Goal: Information Seeking & Learning: Check status

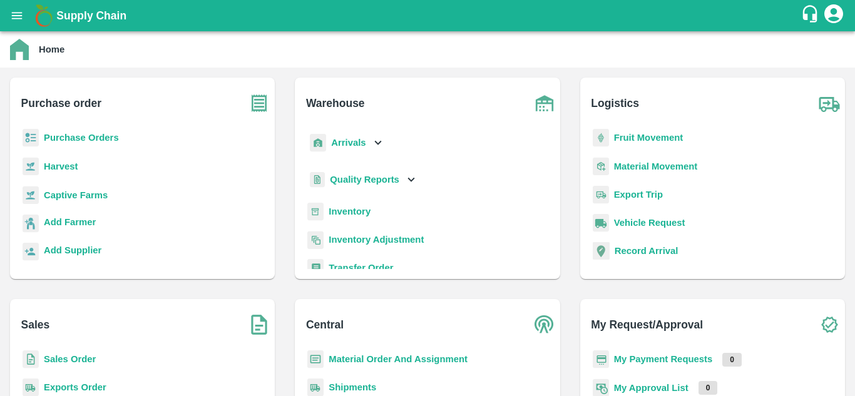
click at [86, 132] on p "Purchase Orders" at bounding box center [81, 138] width 75 height 14
click at [89, 138] on b "Purchase Orders" at bounding box center [81, 138] width 75 height 10
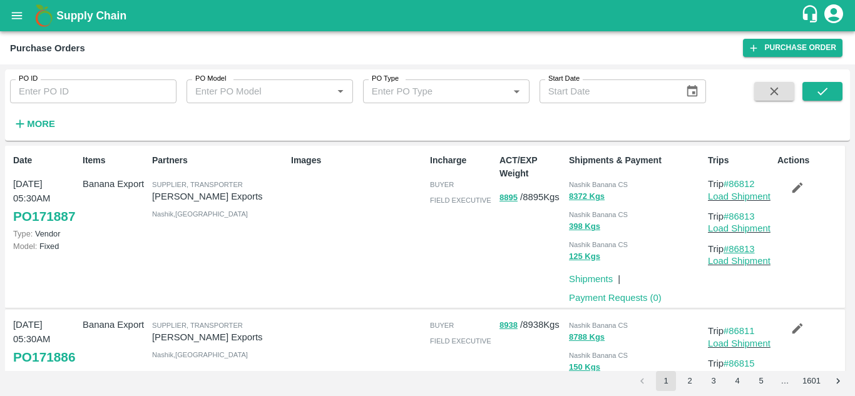
click at [745, 248] on link "#86813" at bounding box center [739, 249] width 31 height 10
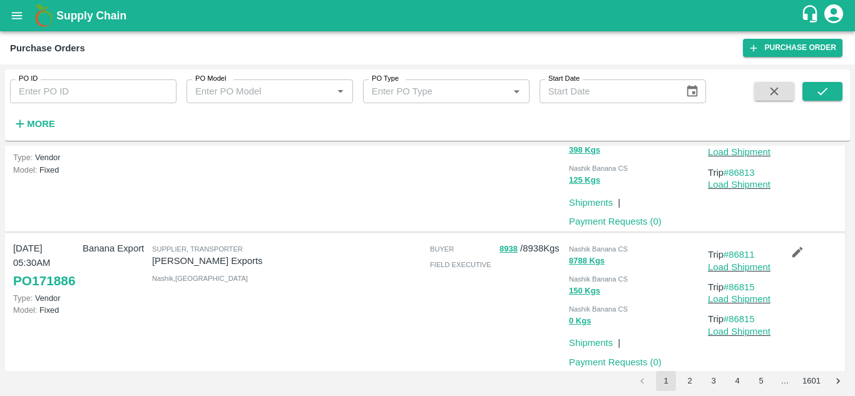
scroll to position [78, 0]
click at [749, 318] on link "#86815" at bounding box center [739, 318] width 31 height 10
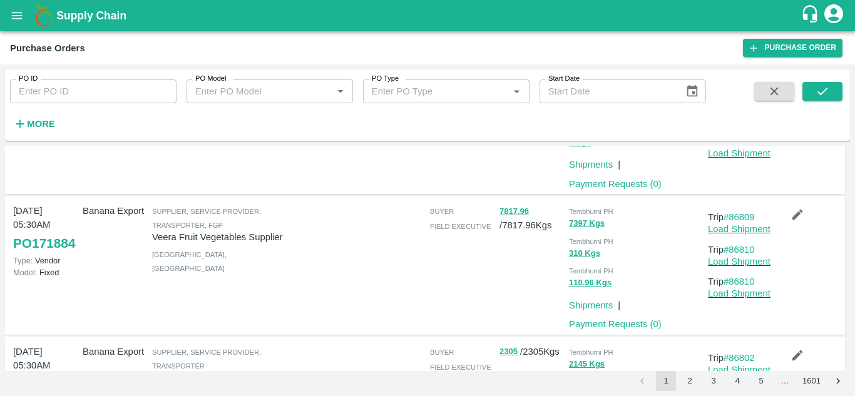
scroll to position [259, 0]
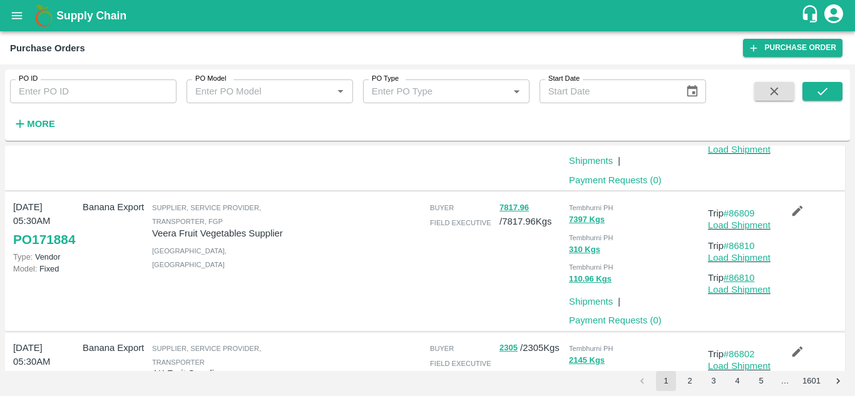
click at [739, 281] on link "#86810" at bounding box center [739, 278] width 31 height 10
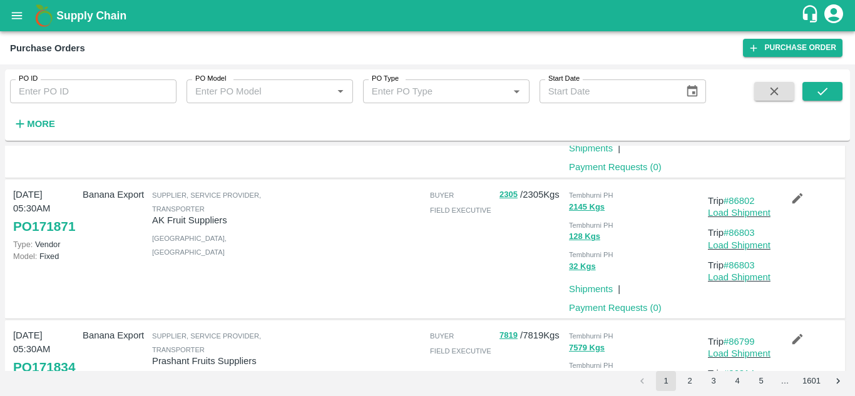
scroll to position [413, 0]
click at [750, 264] on link "#86803" at bounding box center [739, 265] width 31 height 10
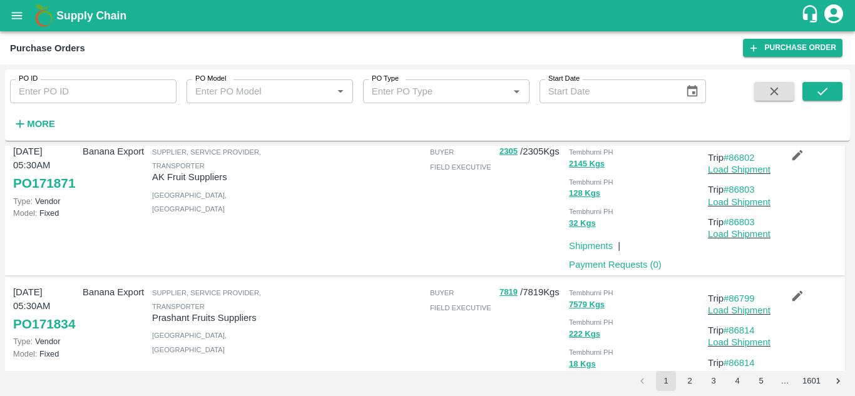
scroll to position [522, 0]
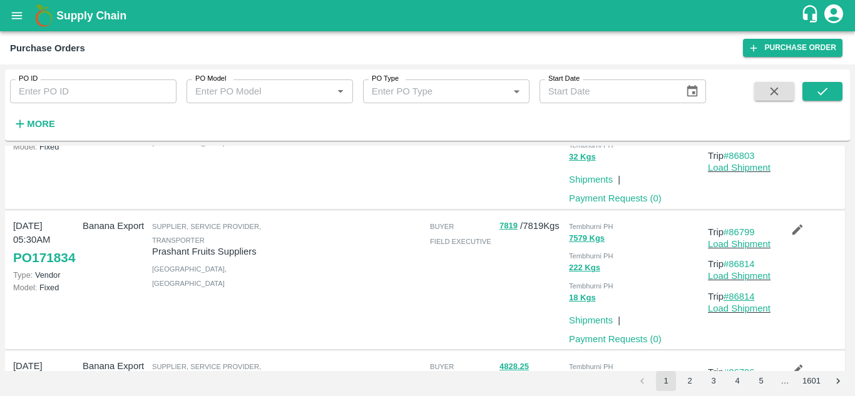
click at [744, 297] on link "#86814" at bounding box center [739, 297] width 31 height 10
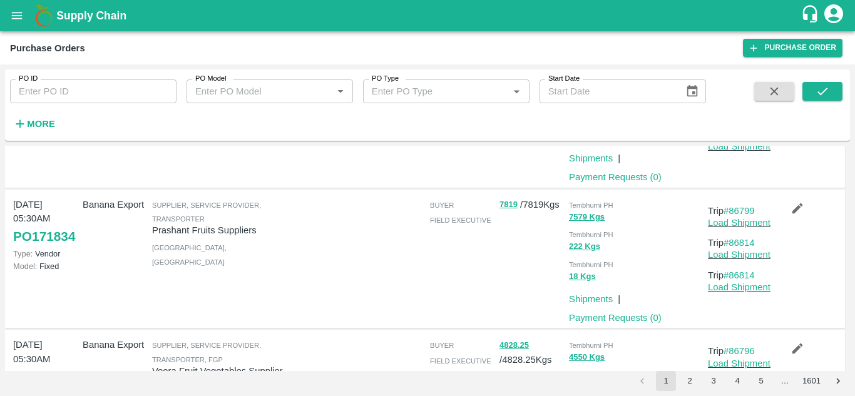
scroll to position [544, 0]
click at [749, 274] on link "#86814" at bounding box center [739, 275] width 31 height 10
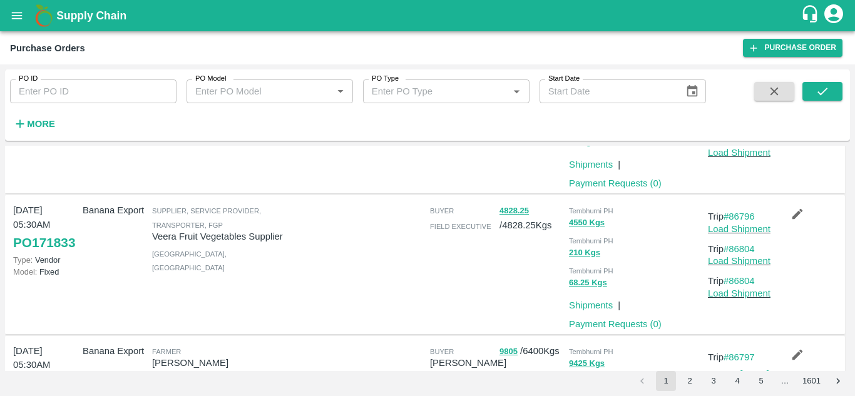
scroll to position [678, 0]
click at [744, 279] on link "#86804" at bounding box center [739, 281] width 31 height 10
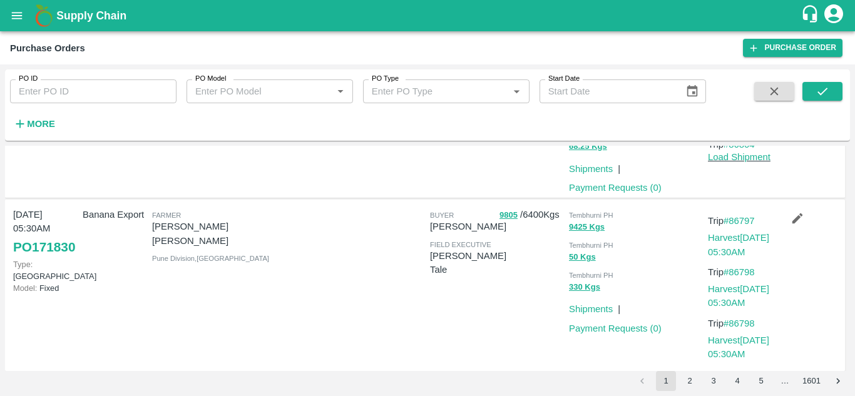
scroll to position [815, 0]
click at [745, 324] on link "#86798" at bounding box center [739, 322] width 31 height 10
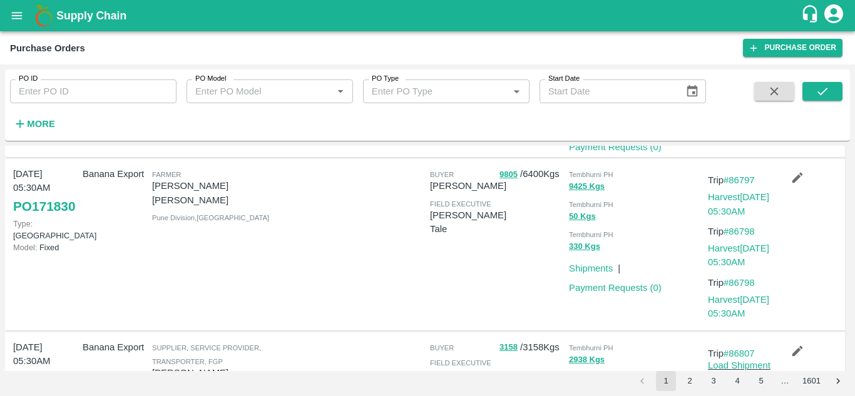
scroll to position [869, 0]
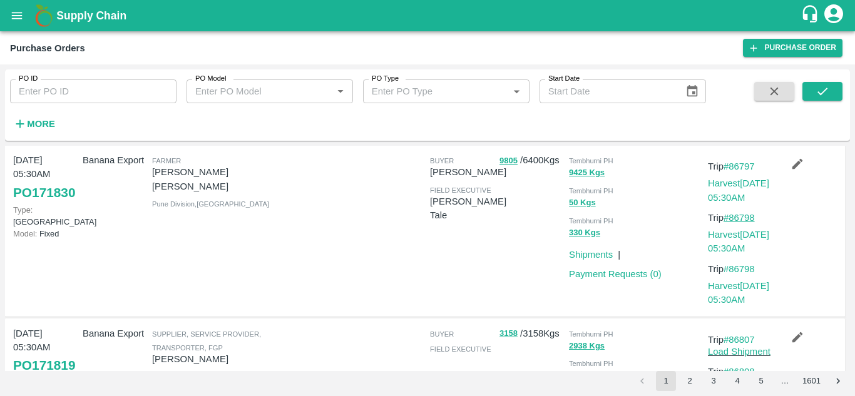
click at [750, 217] on link "#86798" at bounding box center [739, 218] width 31 height 10
click at [729, 285] on link "Harvest 25 Aug, 05:30AM" at bounding box center [738, 293] width 61 height 24
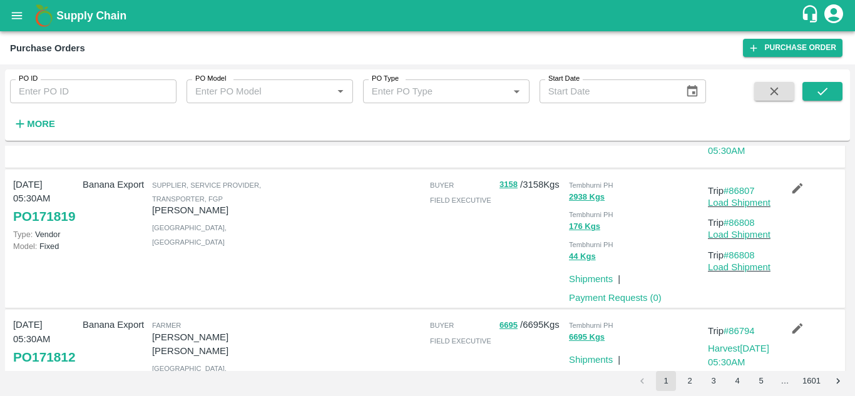
scroll to position [1018, 0]
click at [742, 252] on link "#86808" at bounding box center [739, 255] width 31 height 10
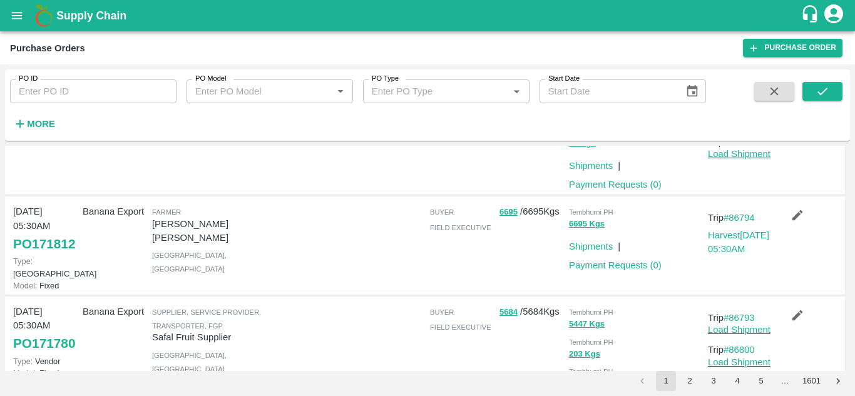
scroll to position [1141, 0]
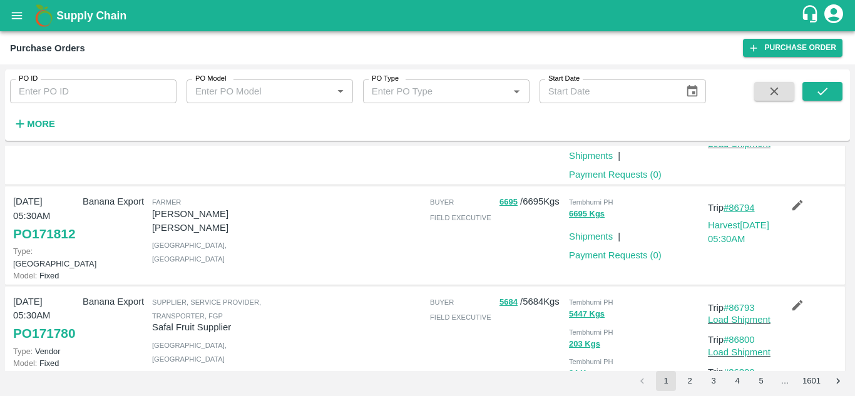
click at [745, 209] on link "#86794" at bounding box center [739, 208] width 31 height 10
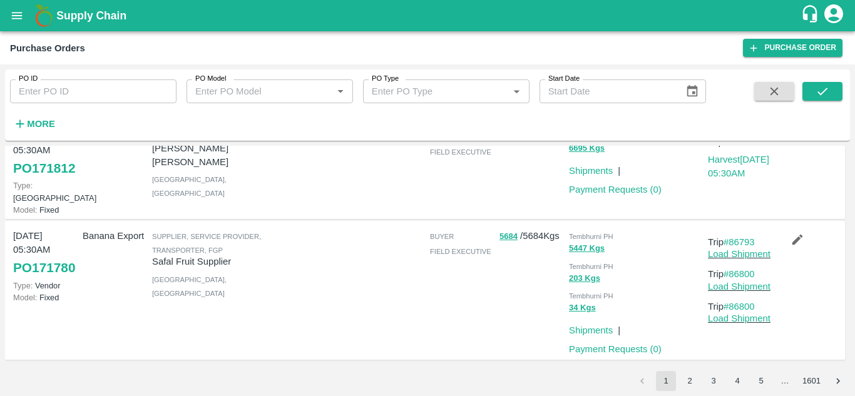
scroll to position [1219, 0]
click at [742, 308] on link "#86800" at bounding box center [739, 307] width 31 height 10
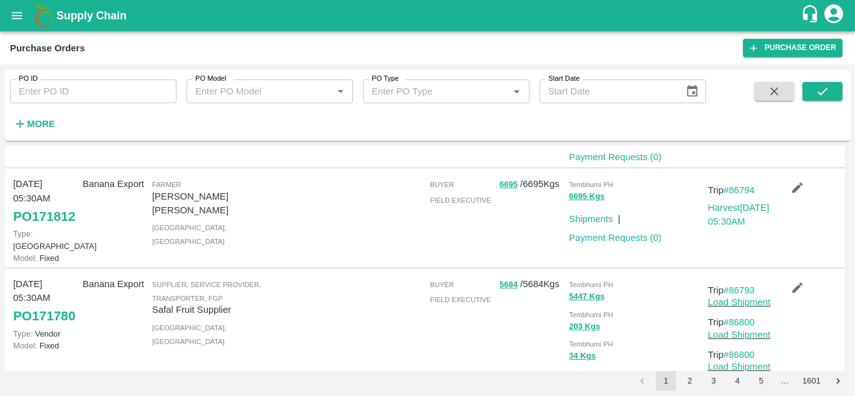
scroll to position [1158, 0]
click at [725, 211] on link "Harvest 26 Aug, 05:30AM" at bounding box center [738, 216] width 61 height 24
click at [737, 191] on link "#86794" at bounding box center [739, 191] width 31 height 10
click at [744, 193] on link "#86794" at bounding box center [739, 191] width 31 height 10
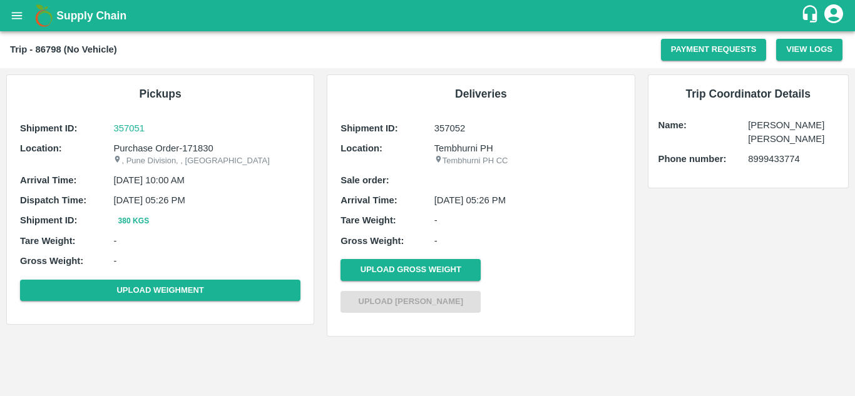
click at [758, 153] on p "8999433774" at bounding box center [793, 159] width 90 height 14
click at [730, 145] on div "Name:" at bounding box center [704, 132] width 90 height 28
